Goal: Task Accomplishment & Management: Manage account settings

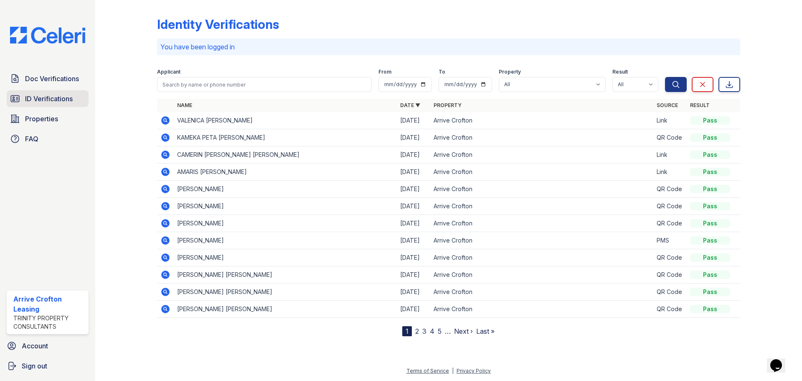
click at [58, 102] on span "ID Verifications" at bounding box center [49, 99] width 48 height 10
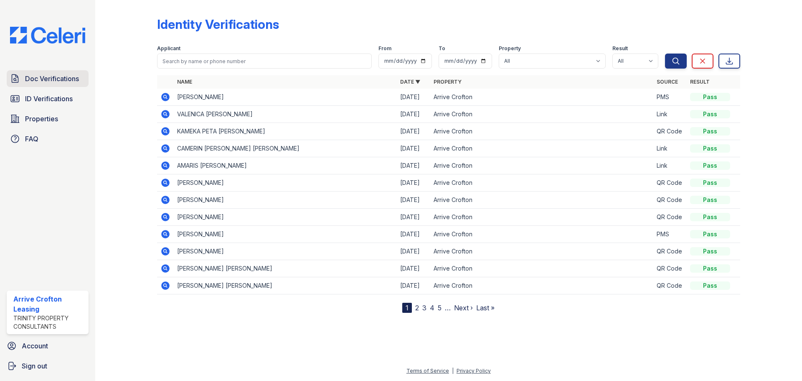
click at [64, 81] on span "Doc Verifications" at bounding box center [52, 79] width 54 height 10
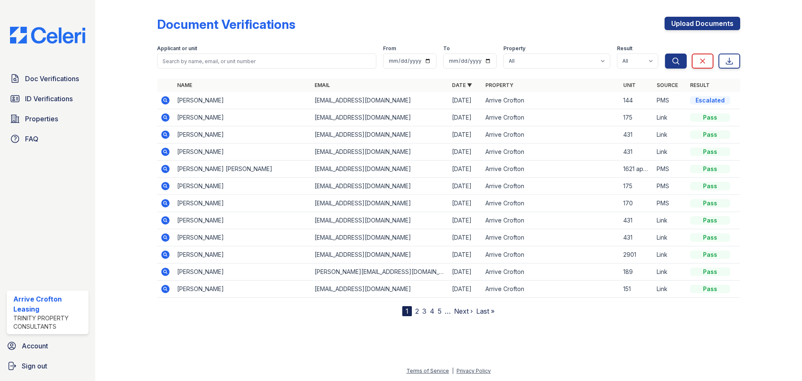
click at [165, 136] on icon at bounding box center [165, 134] width 8 height 8
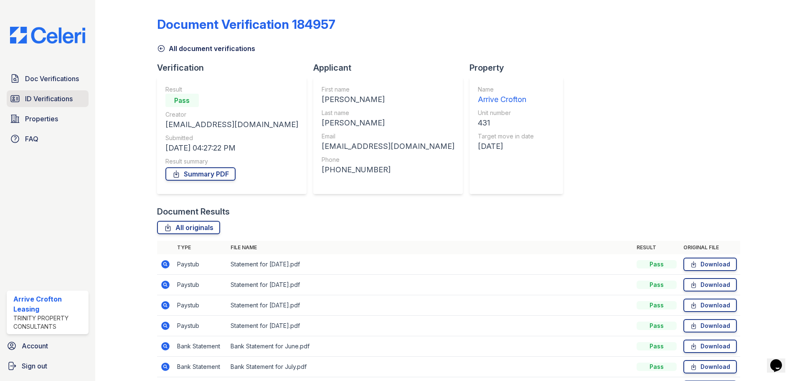
click at [40, 96] on span "ID Verifications" at bounding box center [49, 99] width 48 height 10
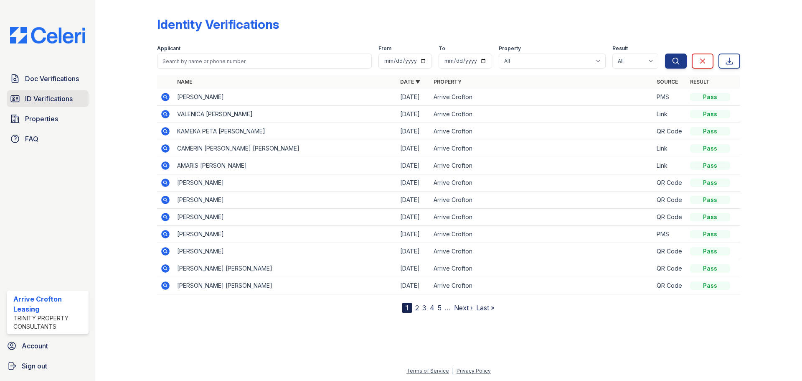
click at [49, 95] on span "ID Verifications" at bounding box center [49, 99] width 48 height 10
click at [64, 100] on span "ID Verifications" at bounding box center [49, 99] width 48 height 10
click at [51, 104] on link "ID Verifications" at bounding box center [48, 98] width 82 height 17
click at [52, 99] on span "ID Verifications" at bounding box center [49, 99] width 48 height 10
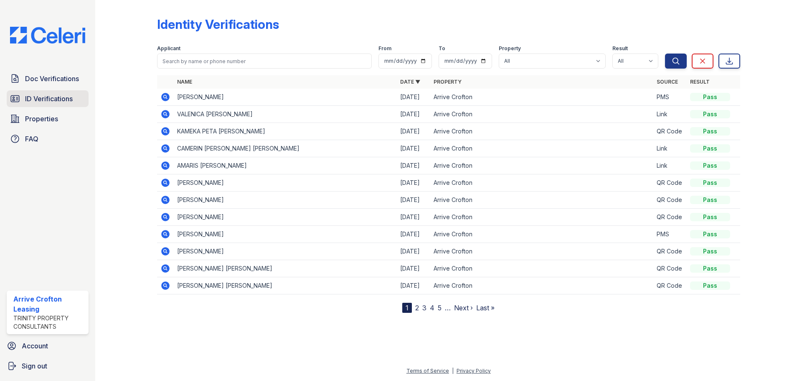
click at [46, 100] on span "ID Verifications" at bounding box center [49, 99] width 48 height 10
click at [71, 101] on span "ID Verifications" at bounding box center [49, 99] width 48 height 10
click at [51, 100] on span "ID Verifications" at bounding box center [49, 99] width 48 height 10
click at [64, 99] on span "ID Verifications" at bounding box center [49, 99] width 48 height 10
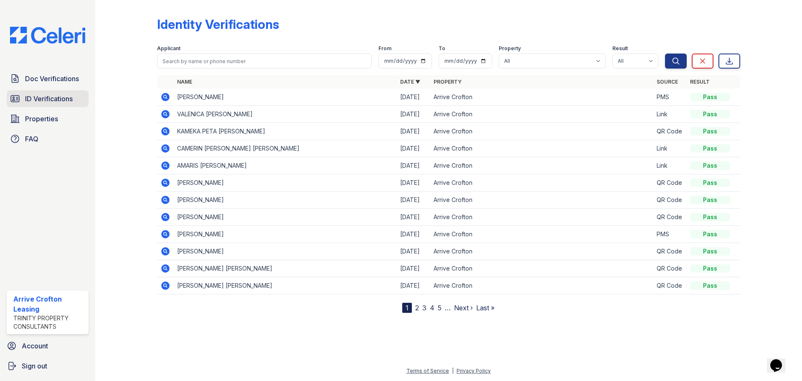
click at [48, 99] on span "ID Verifications" at bounding box center [49, 99] width 48 height 10
click at [166, 286] on icon at bounding box center [165, 285] width 10 height 10
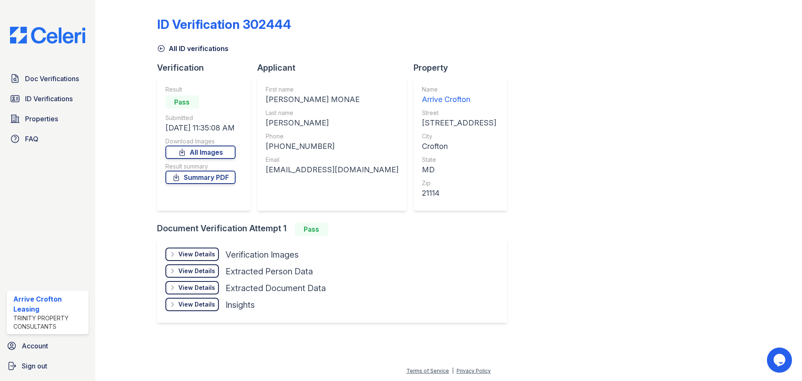
click at [186, 255] on div "View Details" at bounding box center [196, 254] width 37 height 8
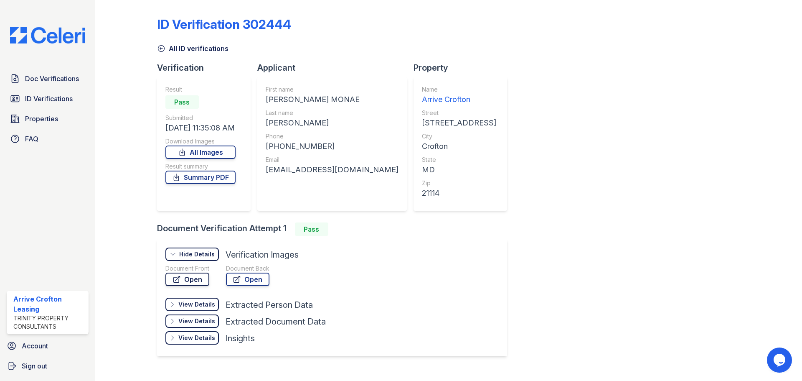
click at [188, 278] on link "Open" at bounding box center [187, 278] width 44 height 13
click at [44, 96] on span "ID Verifications" at bounding box center [49, 99] width 48 height 10
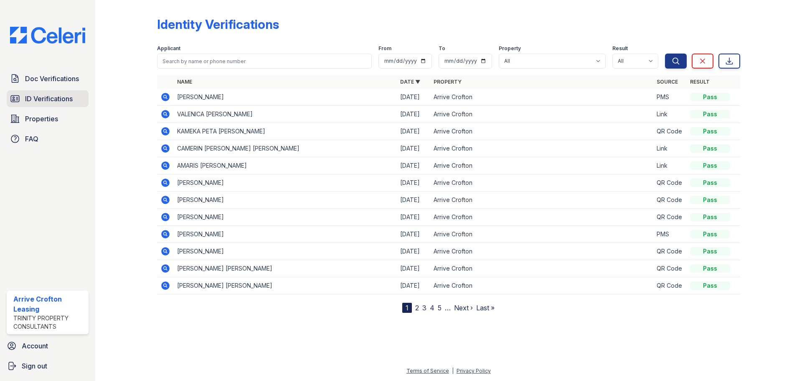
click at [45, 96] on span "ID Verifications" at bounding box center [49, 99] width 48 height 10
click at [50, 99] on span "ID Verifications" at bounding box center [49, 99] width 48 height 10
